Goal: Find specific page/section: Find specific page/section

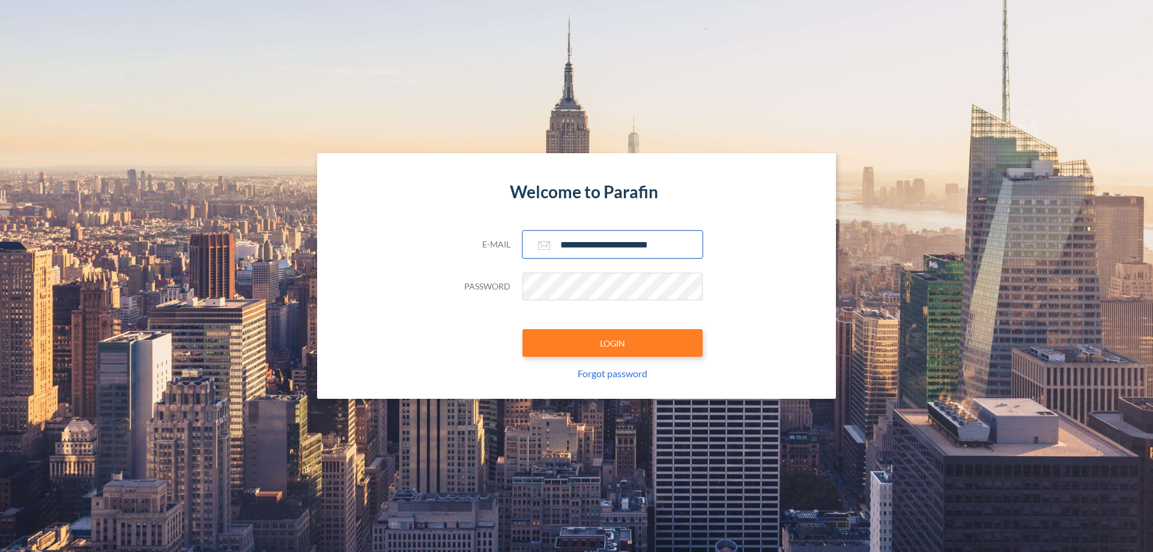
type input "**********"
click at [613, 343] on button "LOGIN" at bounding box center [613, 343] width 180 height 28
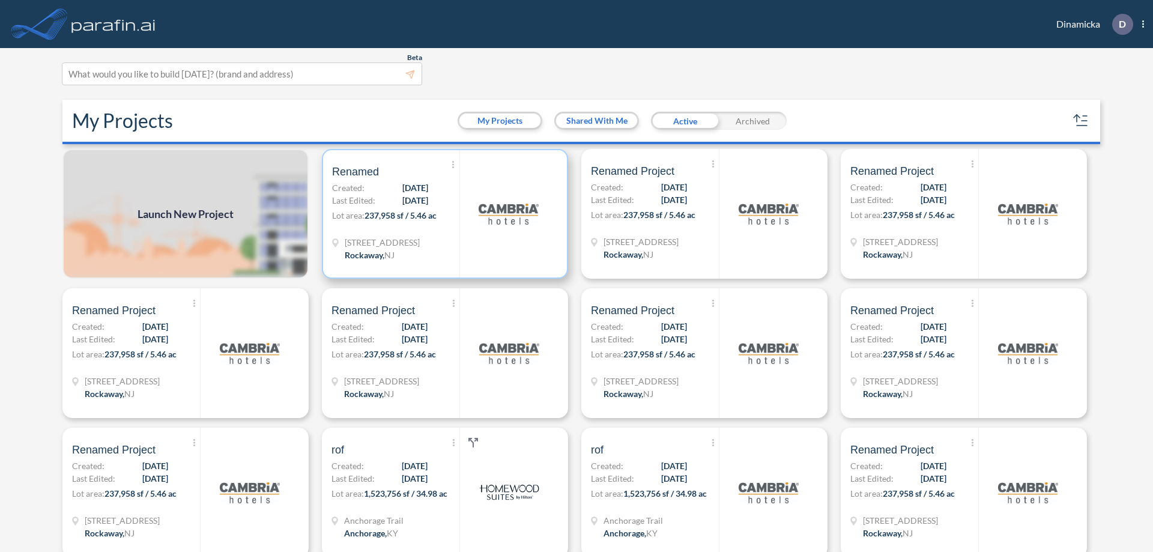
scroll to position [3, 0]
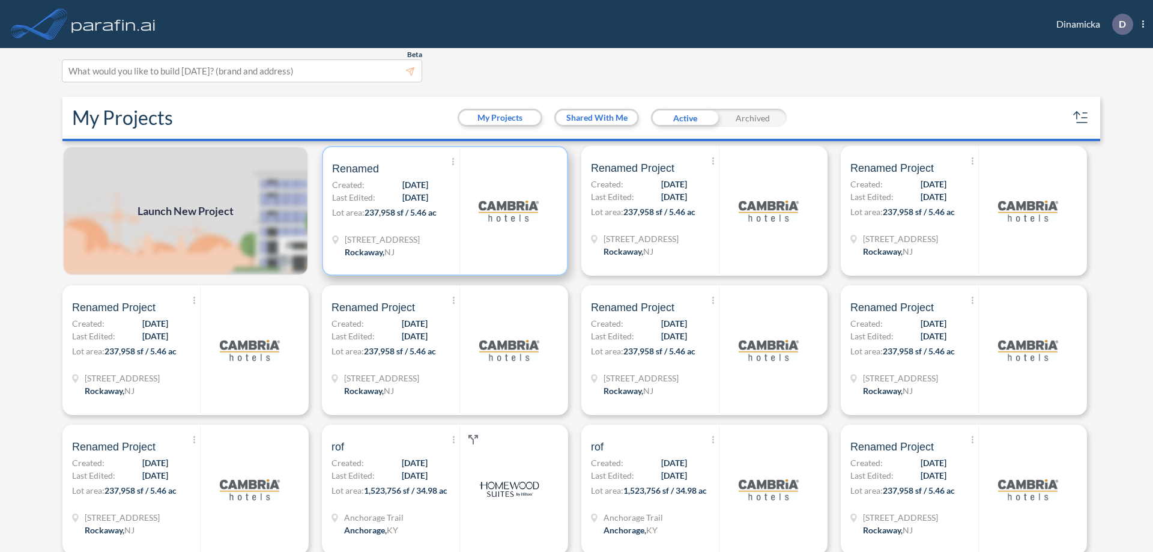
click at [443, 211] on p "Lot area: 237,958 sf / 5.46 ac" at bounding box center [395, 214] width 127 height 17
